Goal: Register for event/course: Register for event/course

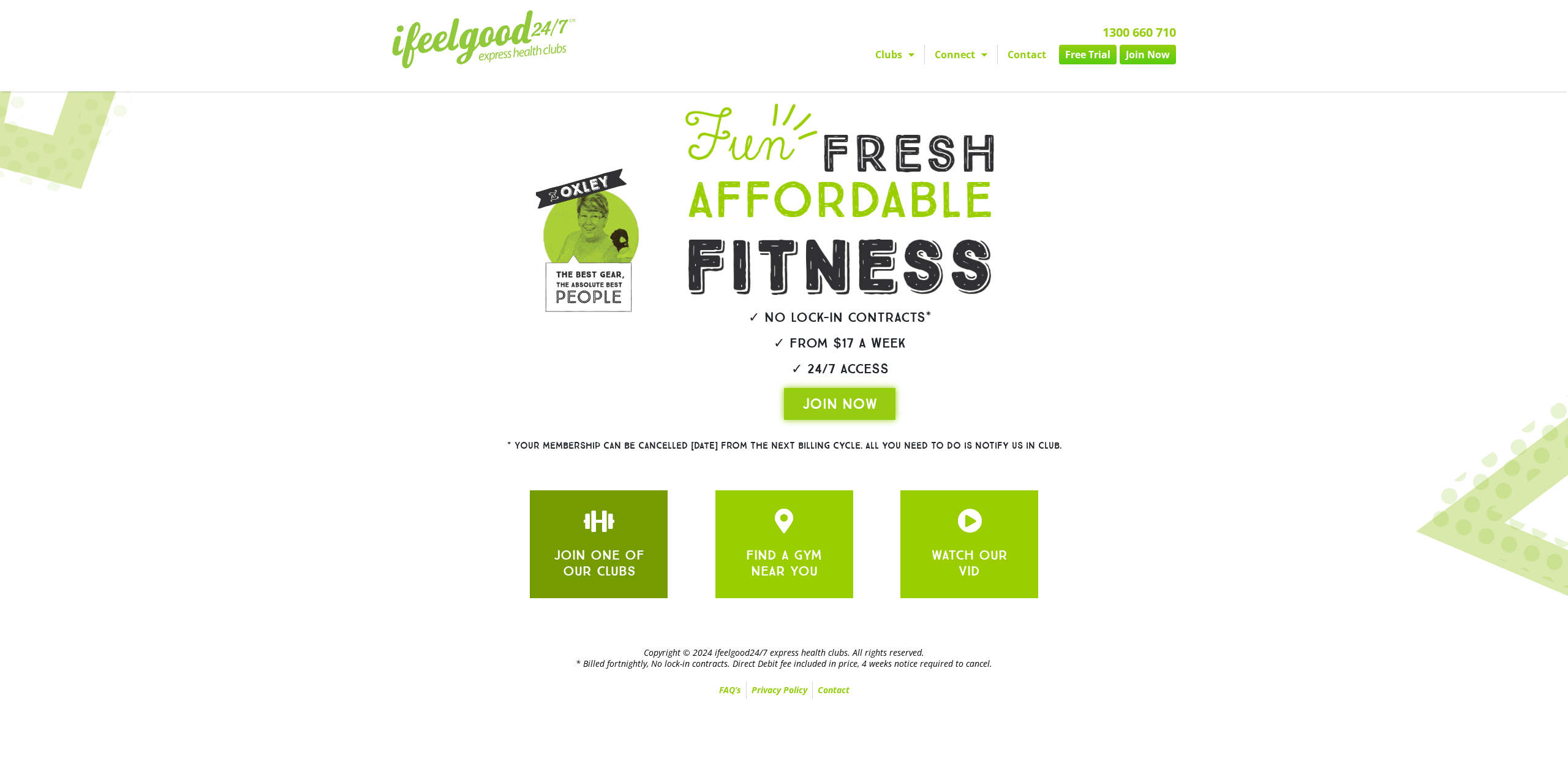
click at [589, 528] on icon "JOIN ONE OF OUR CLUBS" at bounding box center [599, 521] width 24 height 24
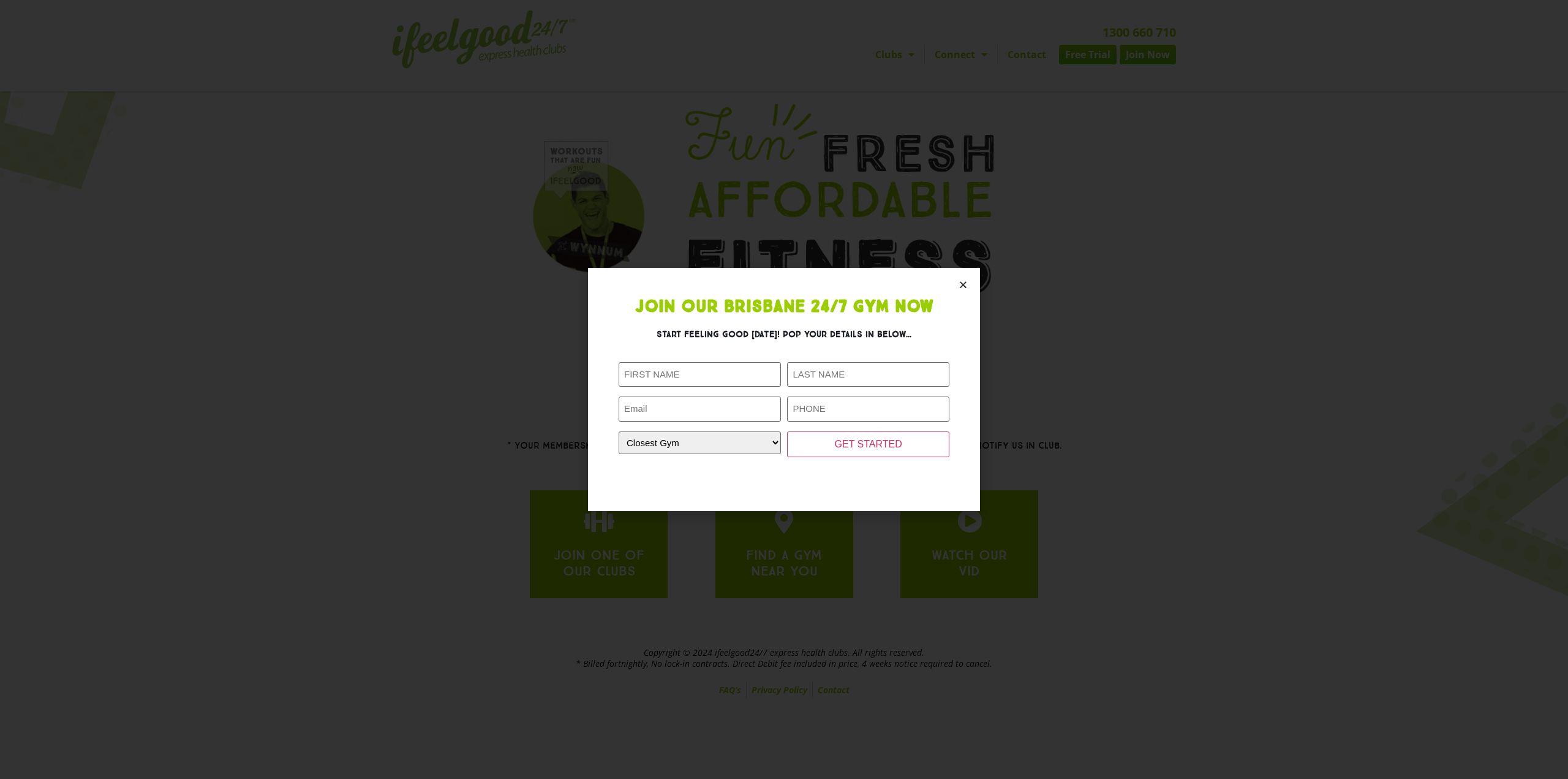
click at [965, 281] on icon "Close" at bounding box center [964, 285] width 9 height 9
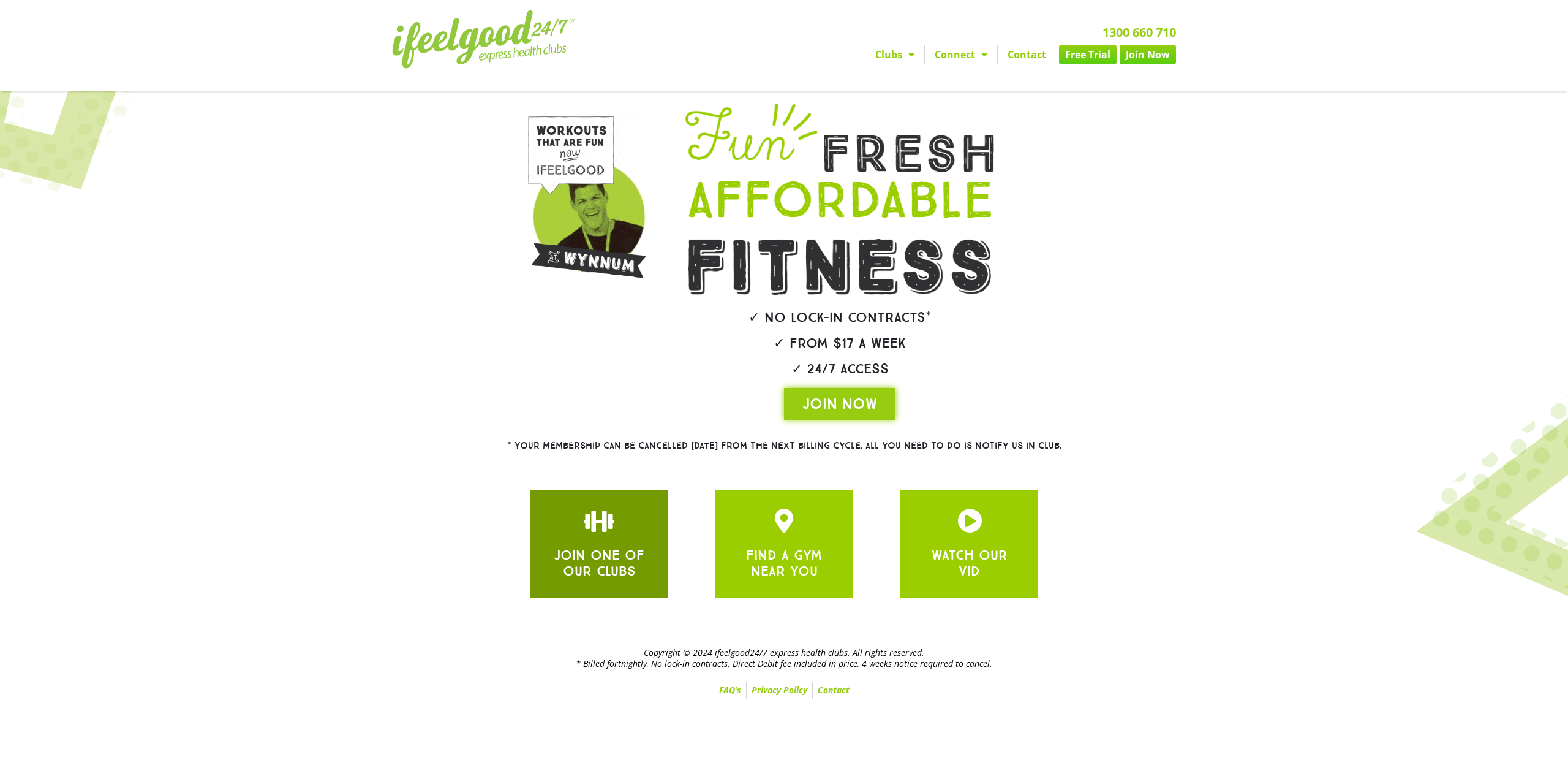
click at [535, 544] on div "JOIN ONE OF OUR CLUBS" at bounding box center [599, 544] width 138 height 108
click at [581, 537] on div "JOIN ONE OF OUR CLUBS" at bounding box center [599, 544] width 101 height 71
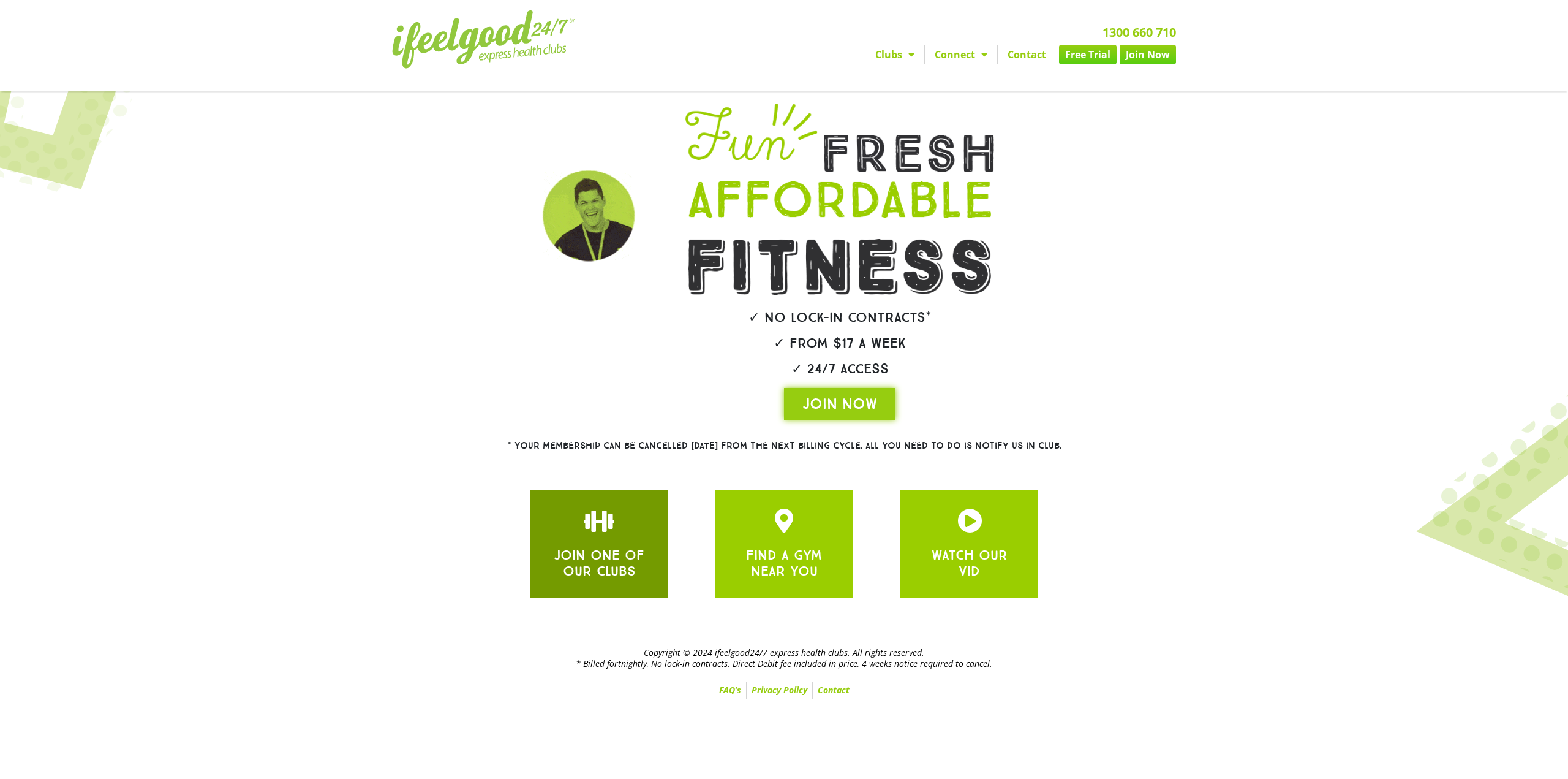
click at [628, 535] on div "JOIN ONE OF OUR CLUBS" at bounding box center [599, 544] width 101 height 71
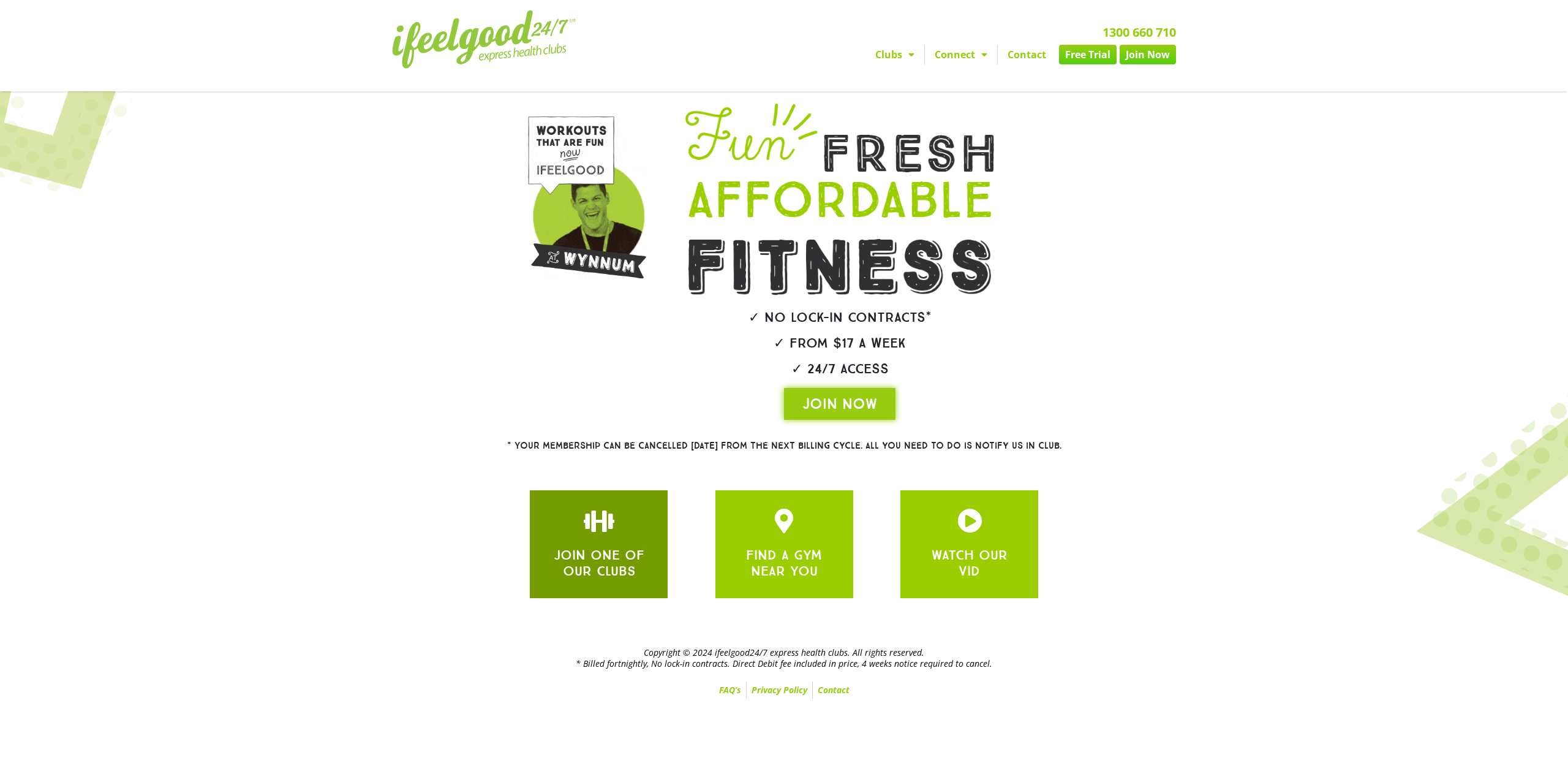
click at [596, 518] on icon "JOIN ONE OF OUR CLUBS" at bounding box center [599, 521] width 24 height 24
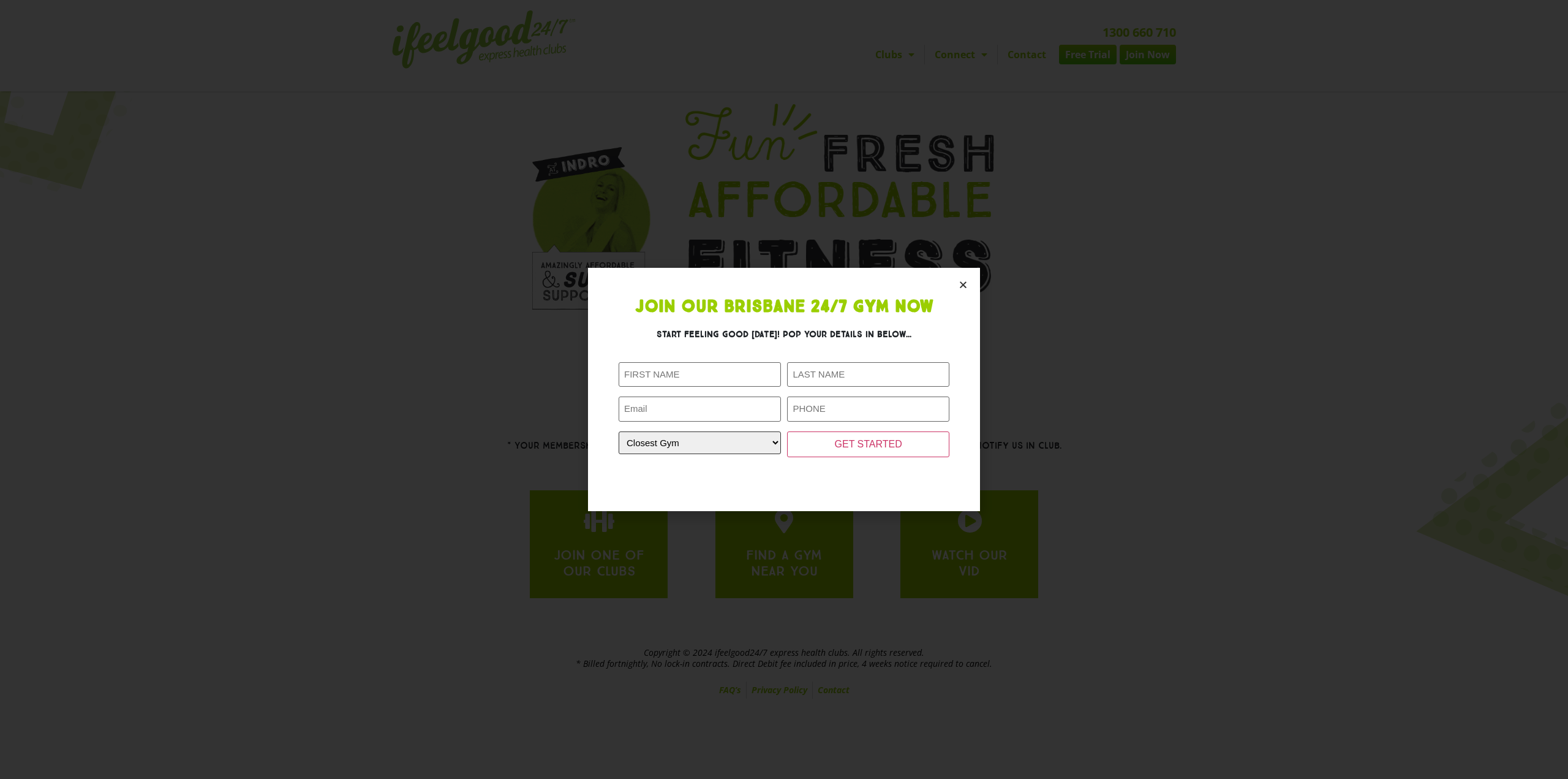
click at [760, 438] on select "Closest Gym Alexandra Hills Calamvale Coopers Plains Middle Park Oxenford Oxley…" at bounding box center [700, 442] width 163 height 22
click at [734, 371] on input "First Name (Required)" at bounding box center [700, 375] width 163 height 25
type input "Kate"
type input "Milewicz"
type input "katealexandra27@outlook.com"
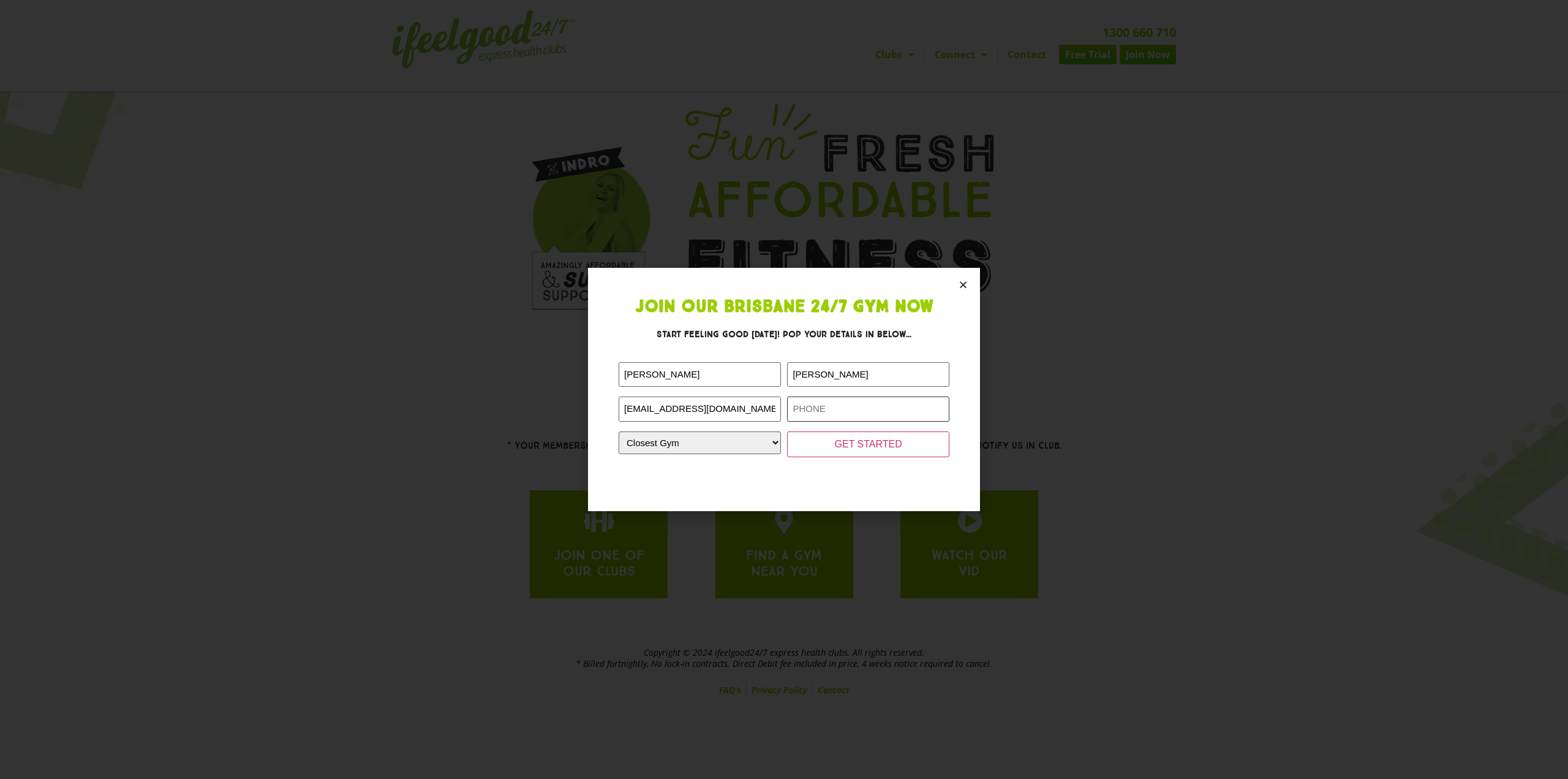
type input "0488057134"
click at [770, 446] on select "Closest Gym Alexandra Hills Calamvale Coopers Plains Middle Park Oxenford Oxley…" at bounding box center [700, 442] width 163 height 22
select select "Oxenford"
click at [619, 431] on select "Closest Gym Alexandra Hills Calamvale Coopers Plains Middle Park Oxenford Oxley…" at bounding box center [700, 442] width 163 height 22
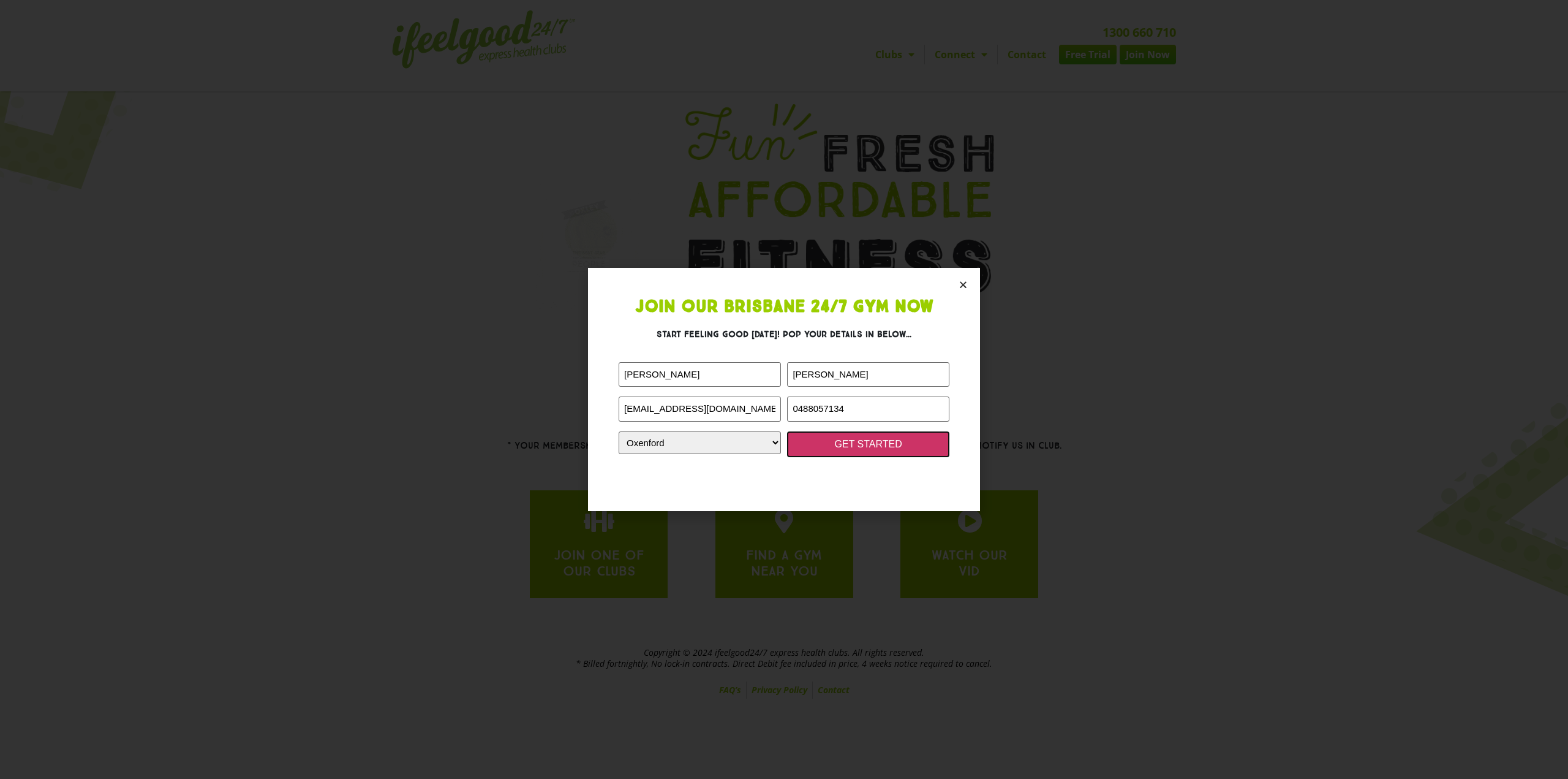
click at [871, 445] on input "GET STARTED" at bounding box center [868, 444] width 163 height 26
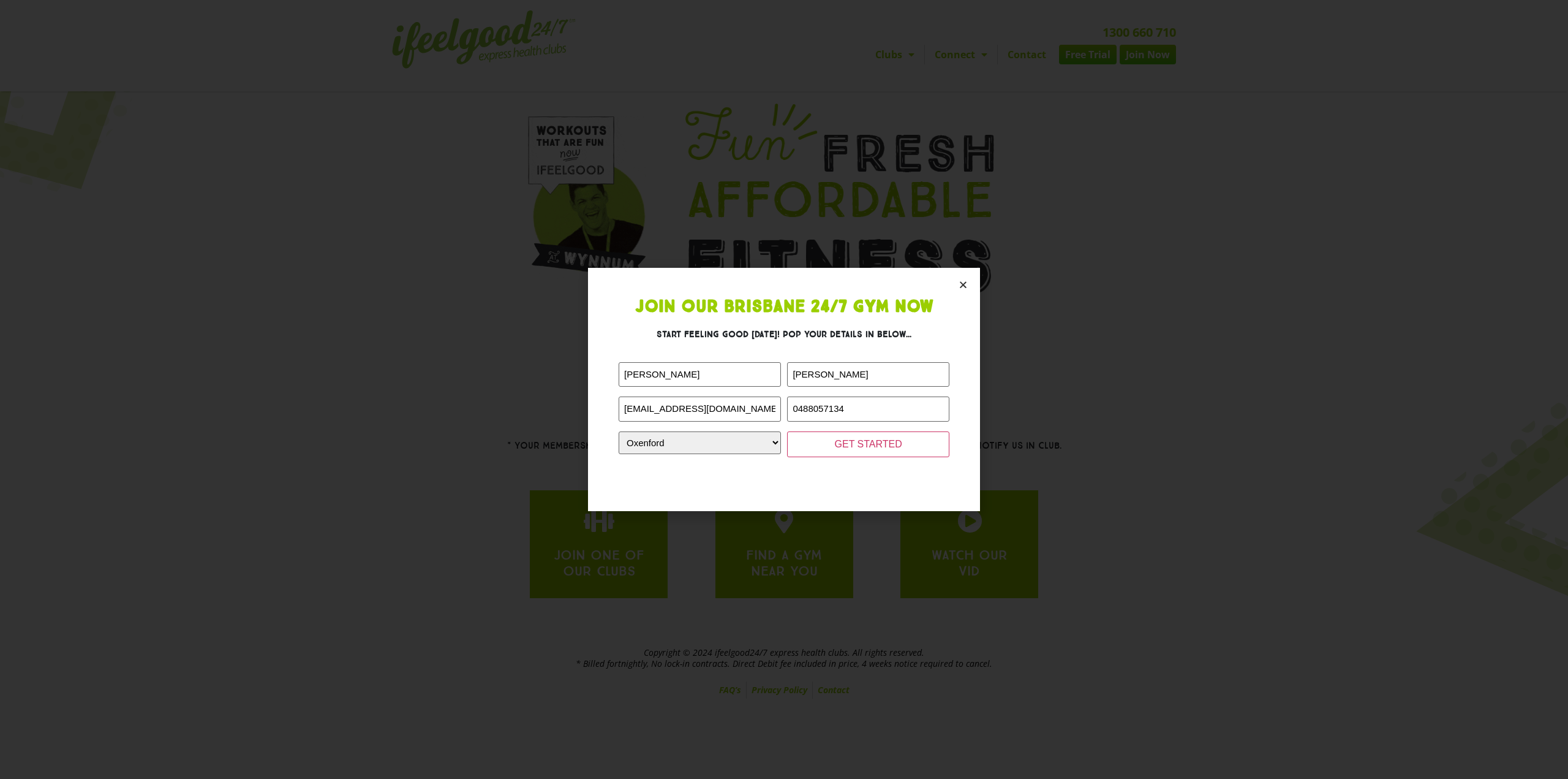
click at [966, 285] on icon "Close" at bounding box center [964, 285] width 9 height 9
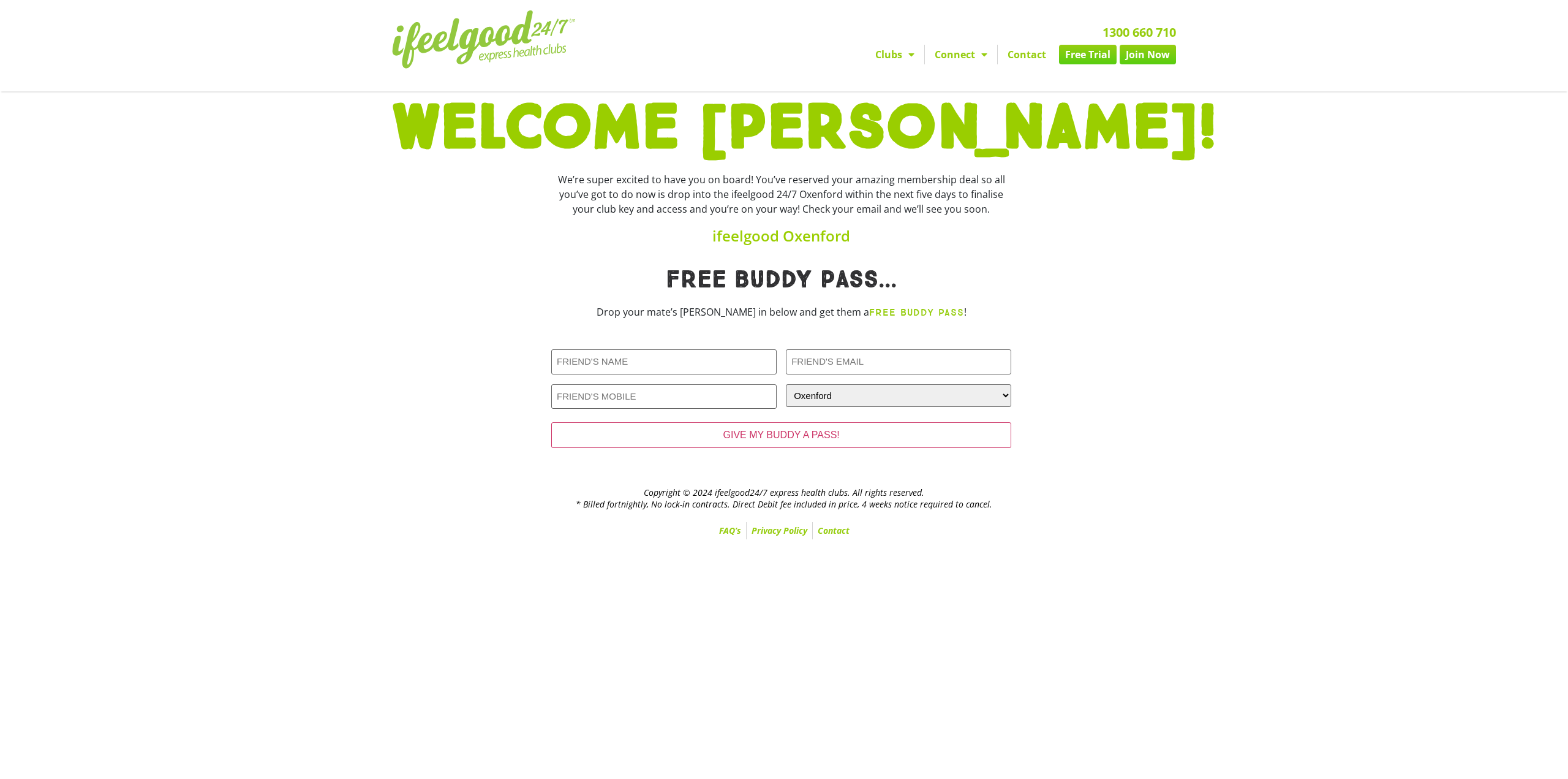
click at [1088, 51] on link "Free Trial" at bounding box center [1088, 55] width 58 height 20
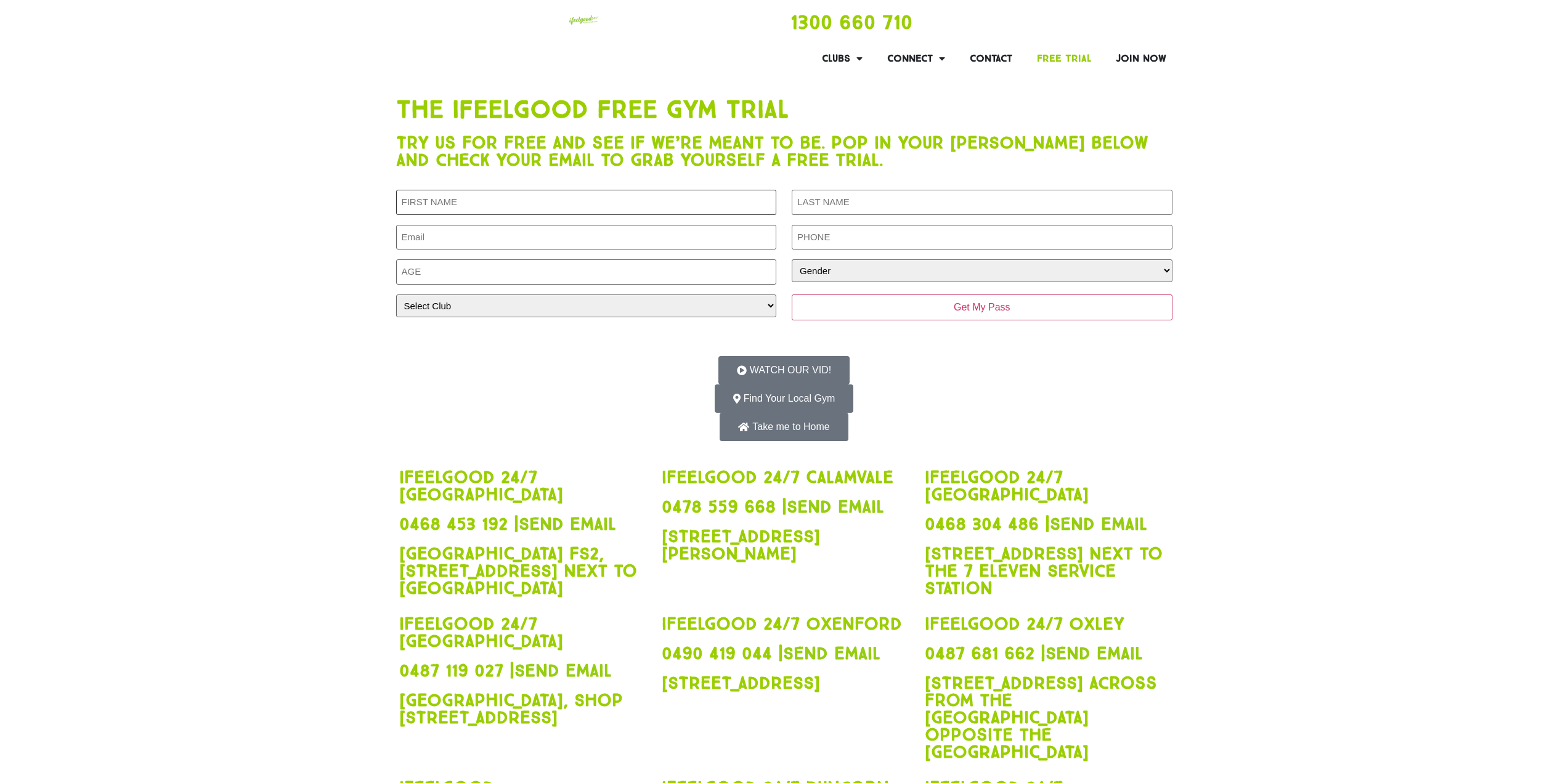
click at [493, 196] on input "First Name (Required)" at bounding box center [586, 202] width 380 height 25
type input "Kate"
type input "Milewicz"
type input "katealexandra27@outlook.com"
type input "0488057134"
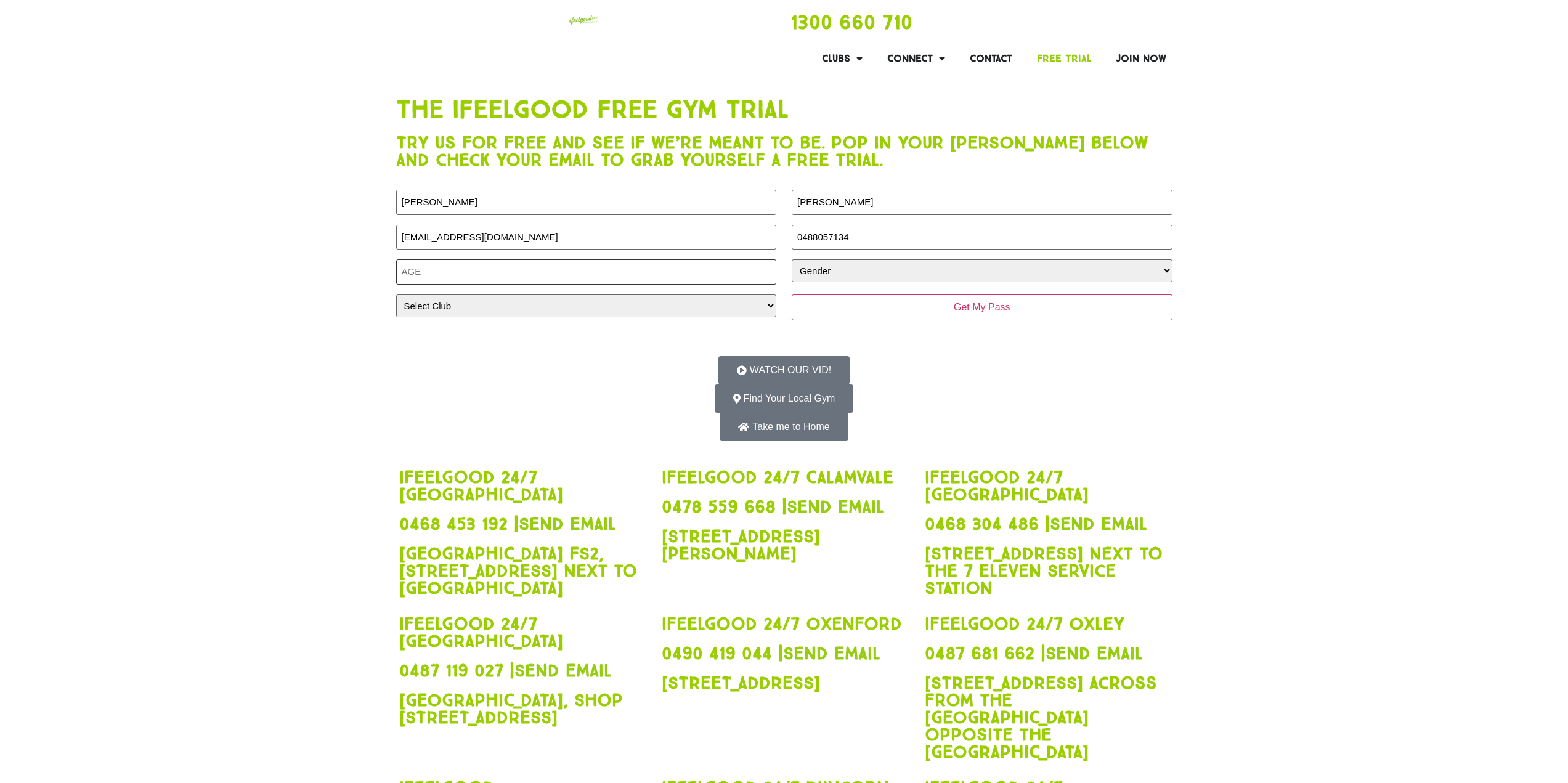
click at [474, 269] on input "Age (Required)" at bounding box center [586, 272] width 380 height 25
click at [748, 275] on input "Age (Required)" at bounding box center [586, 272] width 380 height 25
type input "33"
click at [892, 282] on select "Gender Male Female" at bounding box center [981, 271] width 380 height 23
select select "Female"
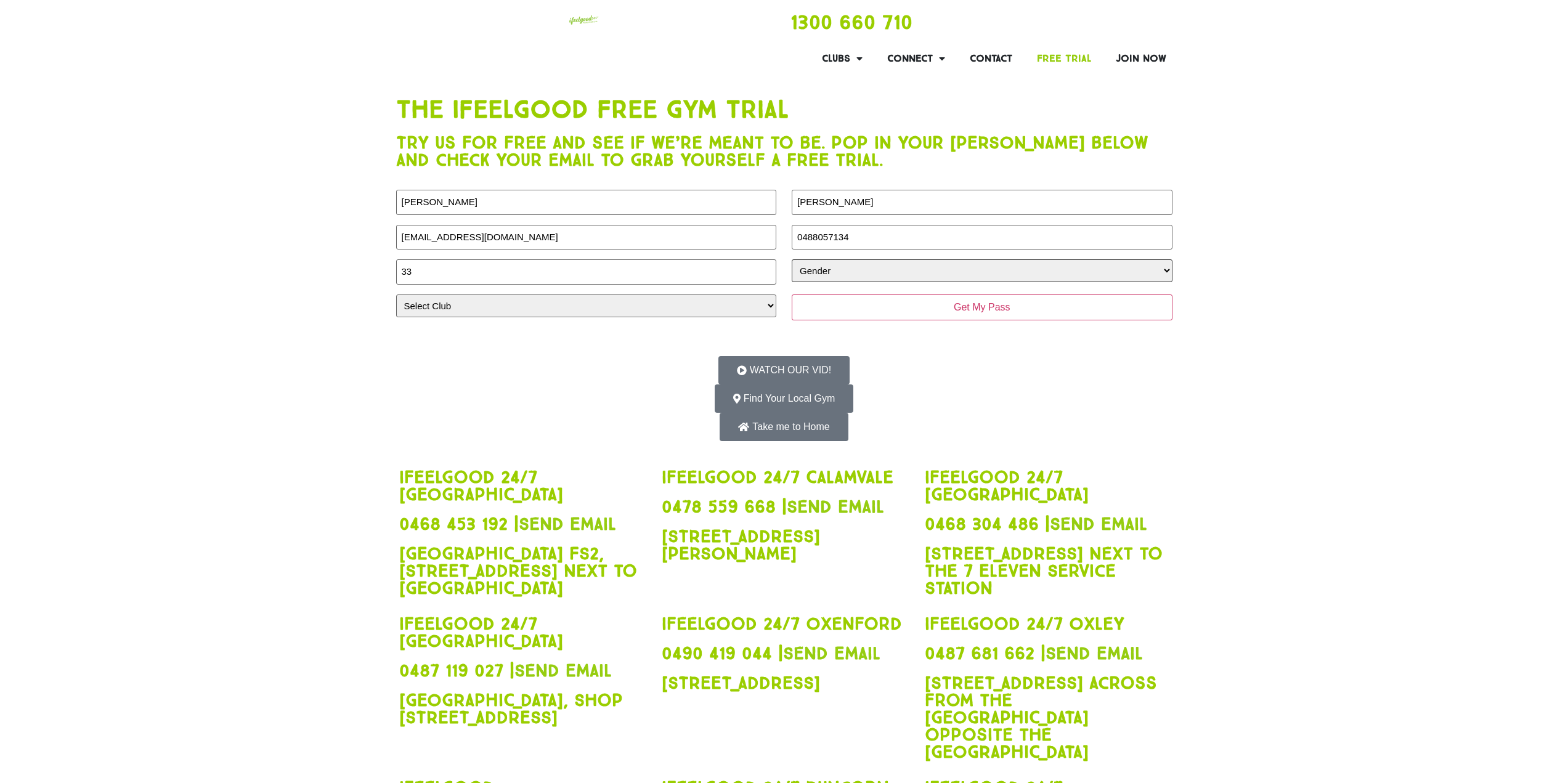
click at [791, 260] on select "Gender Male Female" at bounding box center [981, 271] width 380 height 23
click at [629, 308] on select "Select Club Alexandra Hills Calamvale Coopers Plains Middle Park Oxenford Oxley…" at bounding box center [586, 306] width 380 height 23
select select "Oxenford"
click at [396, 295] on select "Select Club Alexandra Hills Calamvale Coopers Plains Middle Park Oxenford Oxley…" at bounding box center [586, 306] width 380 height 23
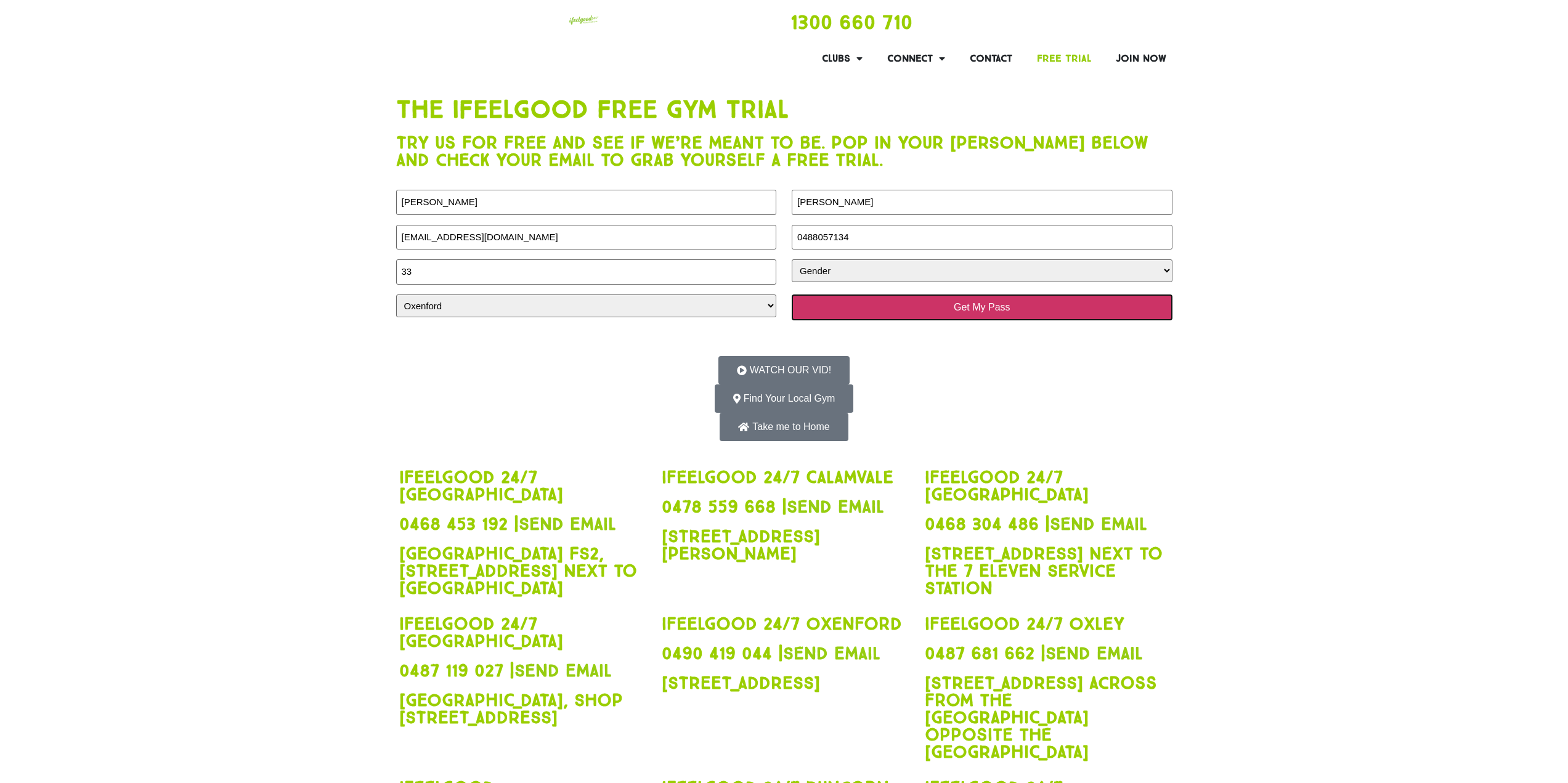
click at [979, 304] on input "Get My Pass" at bounding box center [981, 308] width 380 height 26
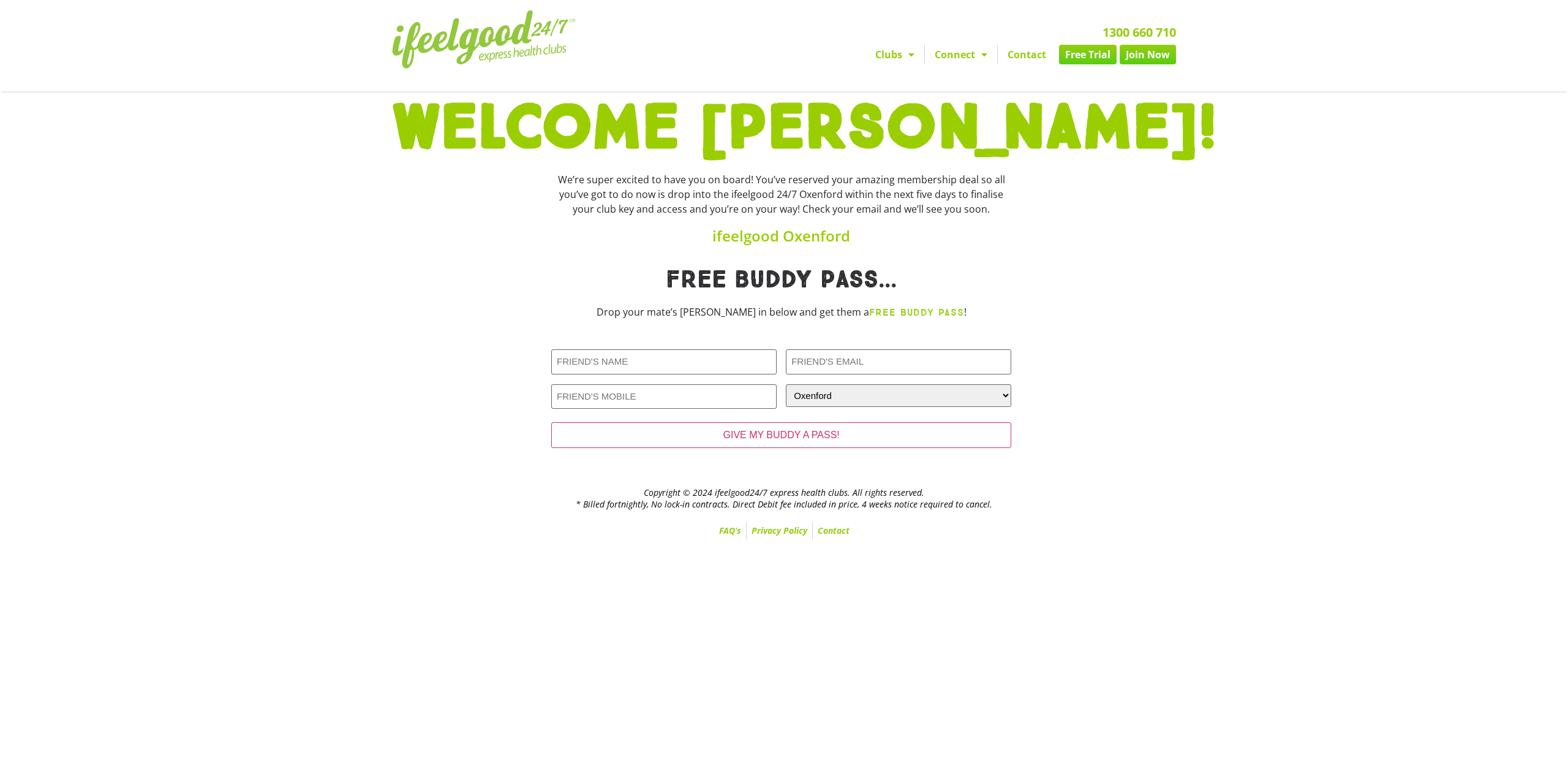
click at [1219, 355] on section "Free Buddy pass... Drop your mate’s deets in below and get them a FREE BUDDY PA…" at bounding box center [784, 365] width 1568 height 208
